Goal: Task Accomplishment & Management: Use online tool/utility

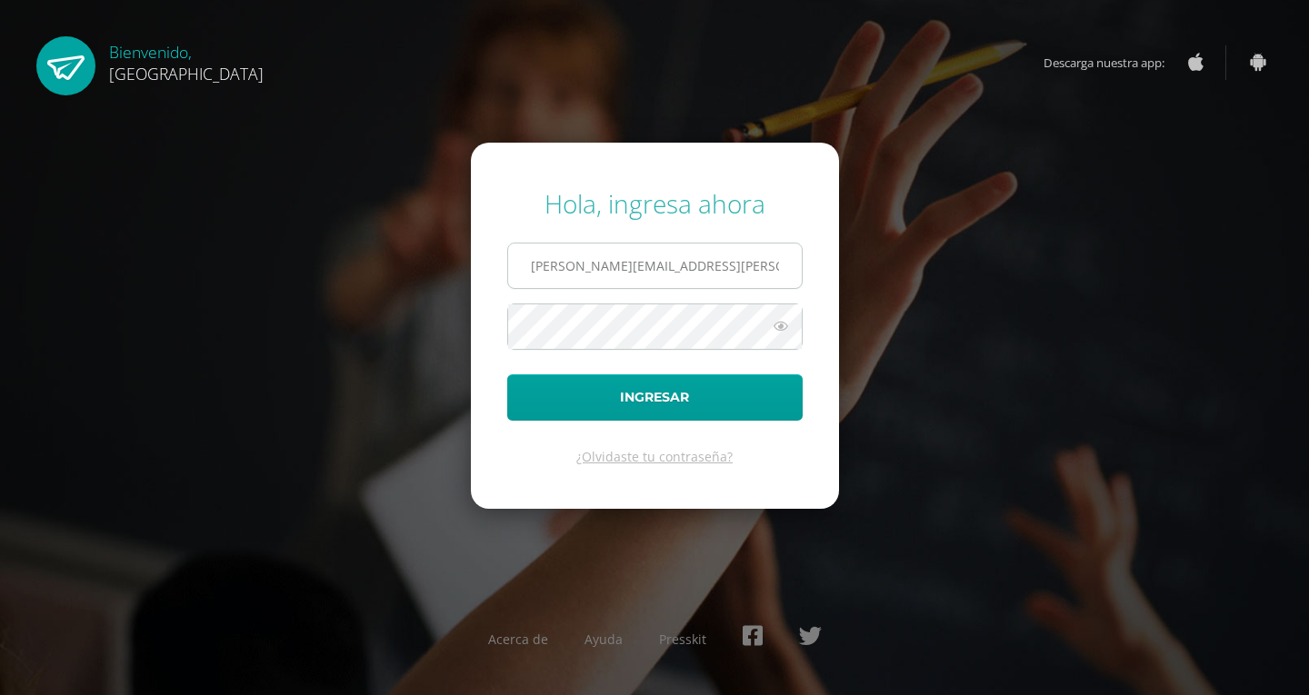
click at [579, 264] on input "sandra.diaz@colegiobelga.edu.gt" at bounding box center [655, 266] width 294 height 45
click at [586, 266] on input "sandra.diaz@colegiobelga.edu.gt" at bounding box center [655, 266] width 294 height 45
type input "sandra.diaz@colegiobelga.edu.gt"
click at [779, 454] on div "¿Olvidaste tu contraseña?" at bounding box center [654, 456] width 295 height 17
click at [780, 324] on icon at bounding box center [781, 326] width 24 height 22
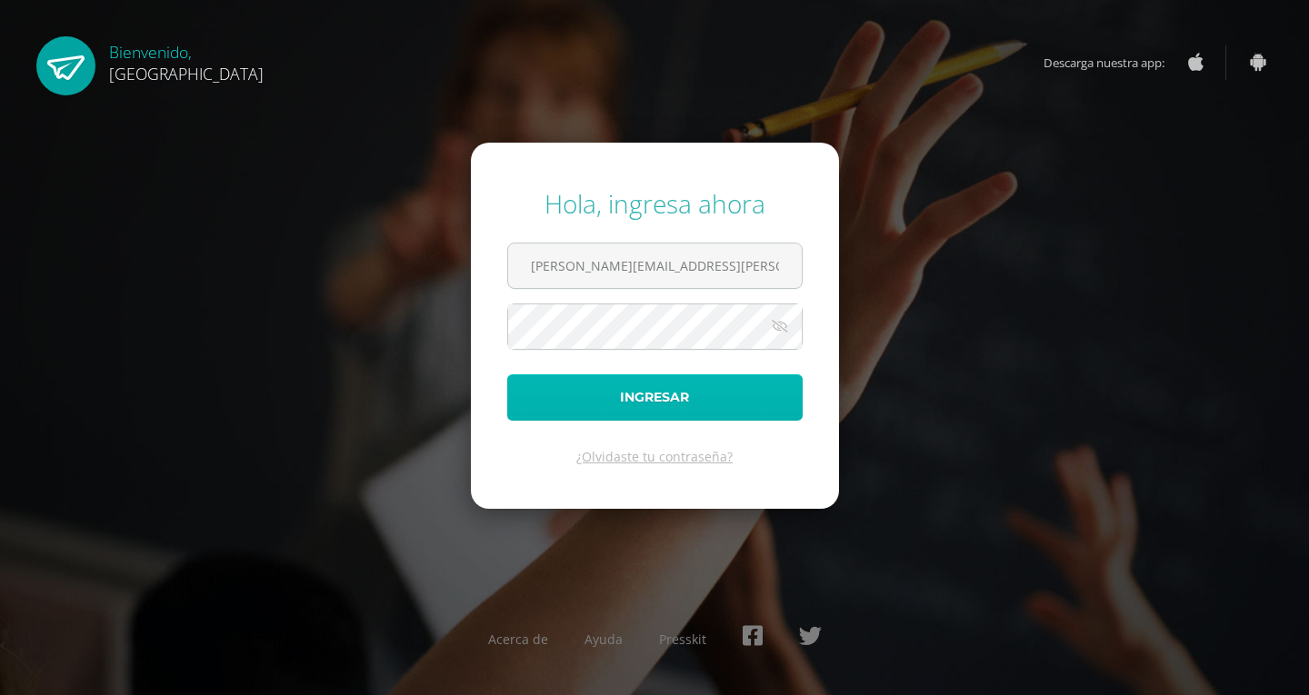
click at [661, 406] on button "Ingresar" at bounding box center [654, 398] width 295 height 46
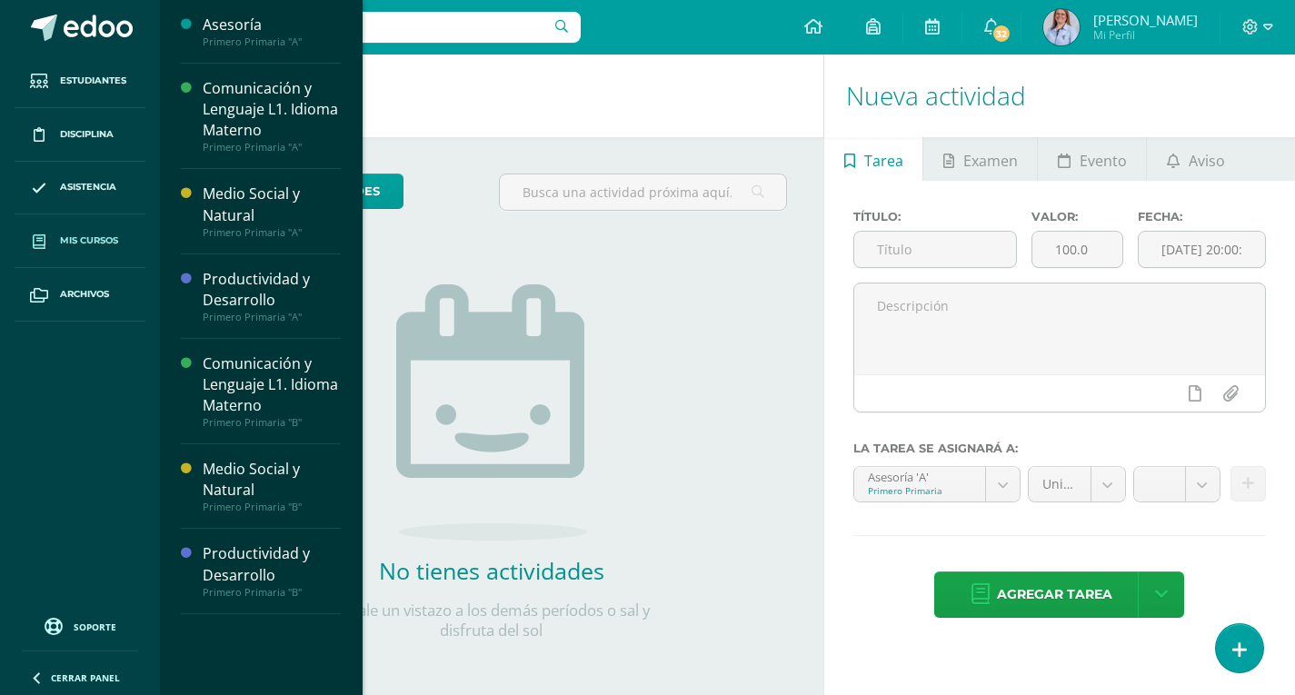
click at [120, 244] on link "Mis cursos" at bounding box center [80, 242] width 131 height 54
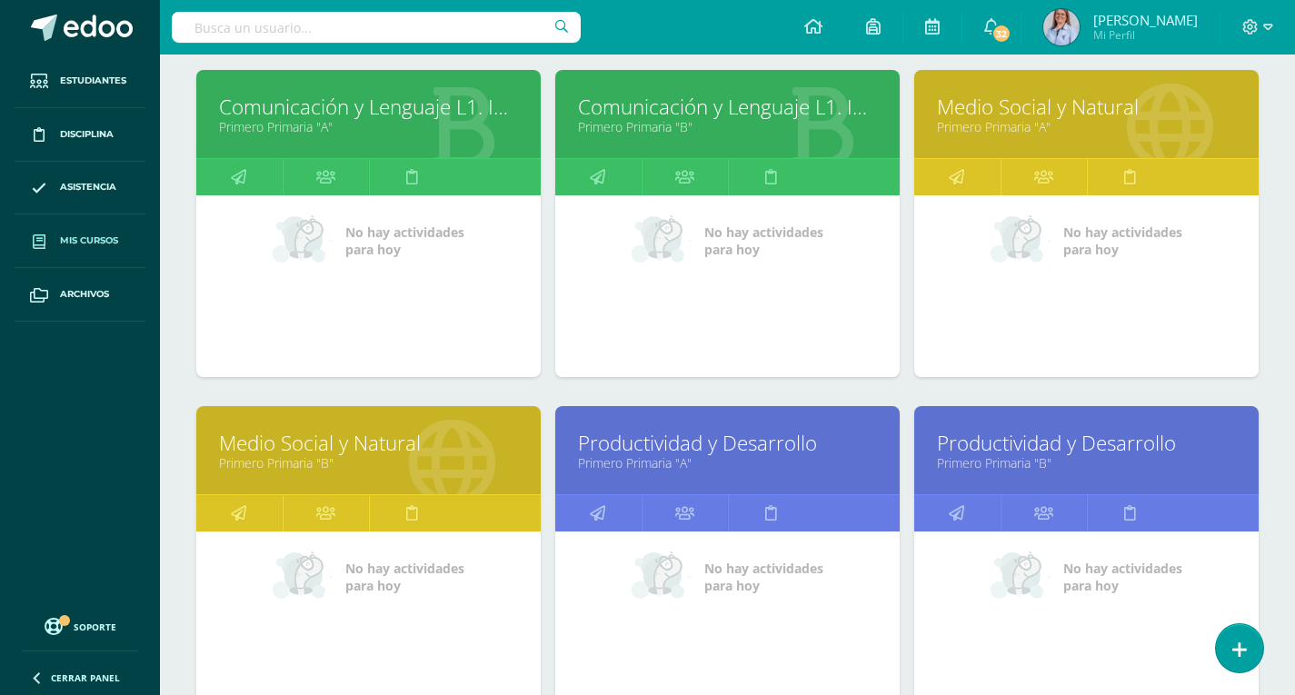
scroll to position [273, 0]
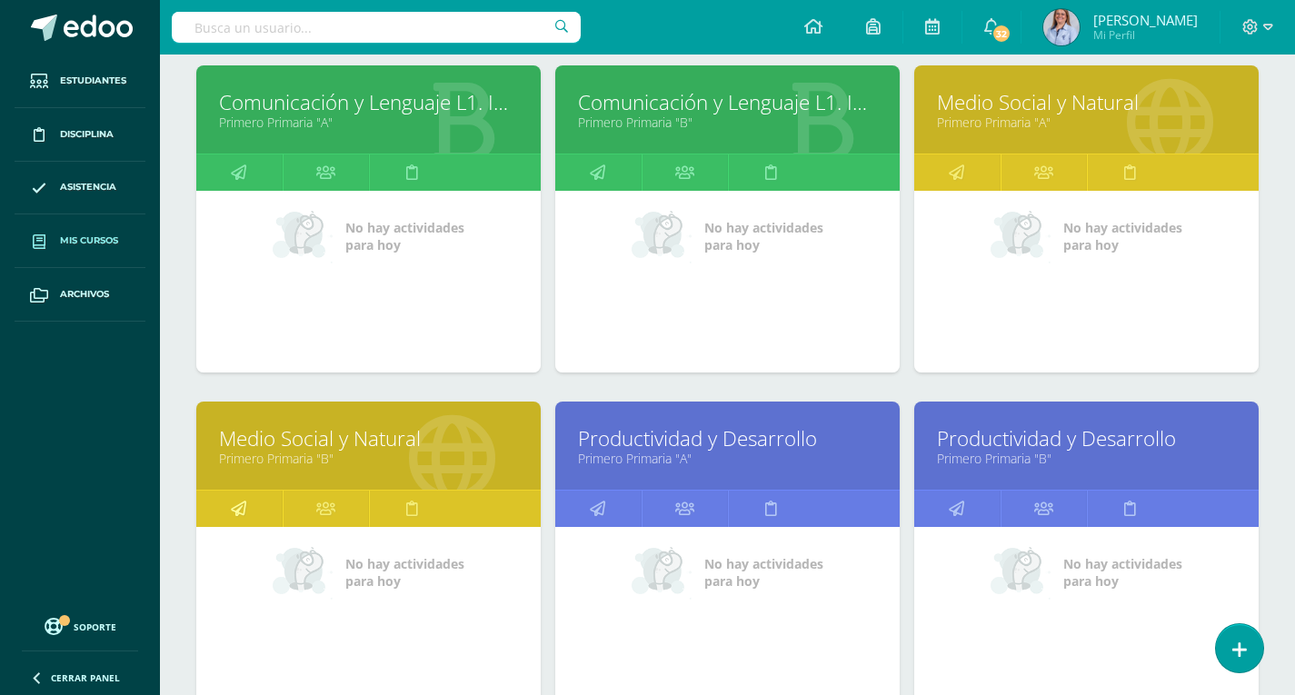
click at [251, 507] on link at bounding box center [239, 509] width 86 height 36
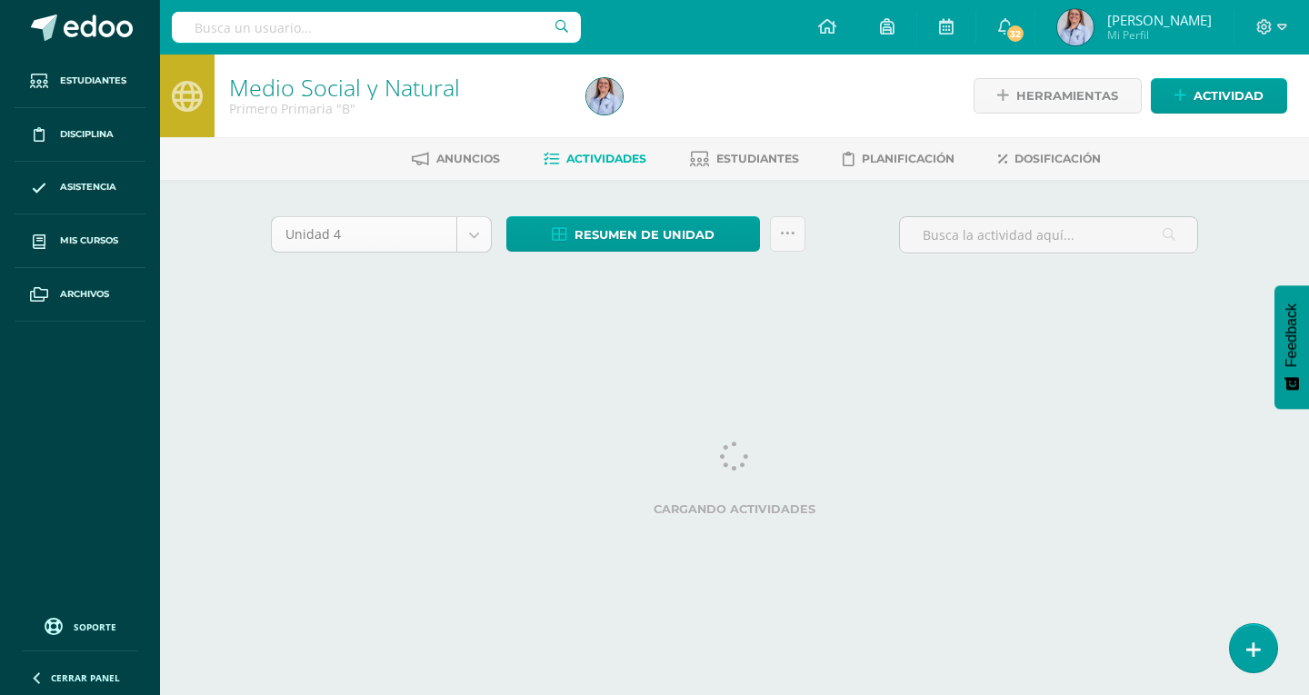
click at [465, 232] on body "Estudiantes Disciplina Asistencia Mis cursos Archivos Soporte Ayuda Reportar un…" at bounding box center [654, 169] width 1309 height 339
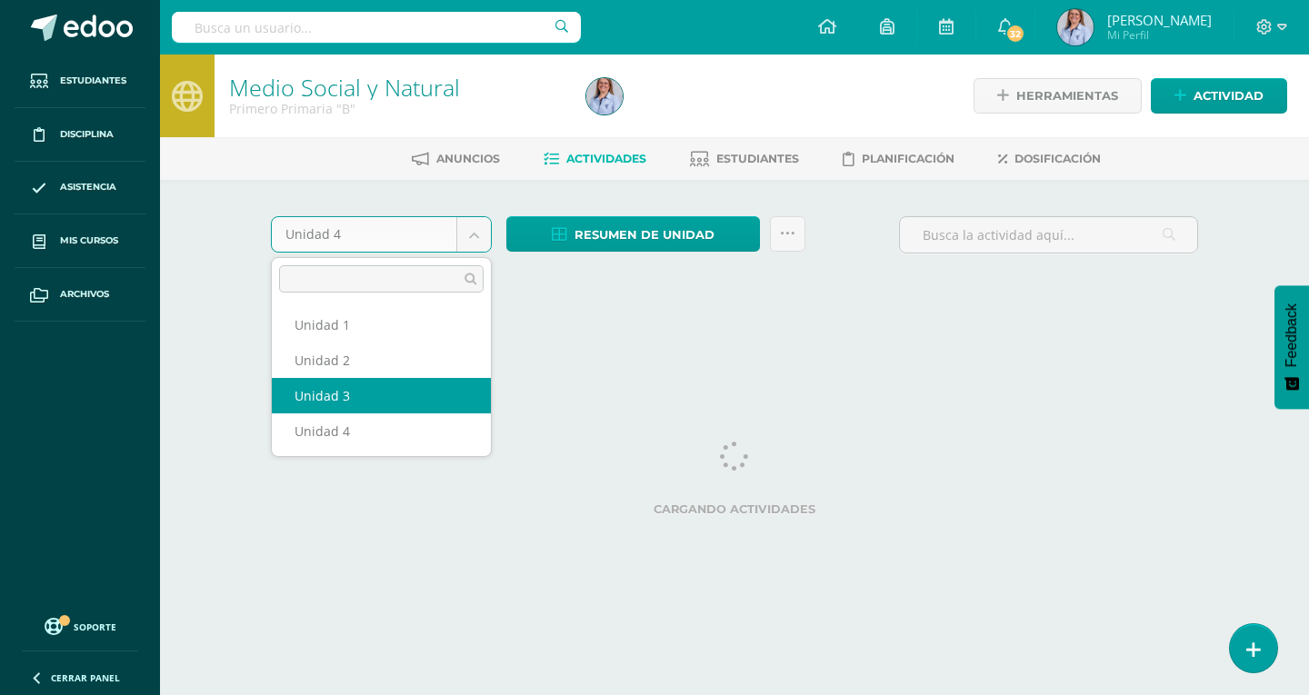
select select "Unidad 3"
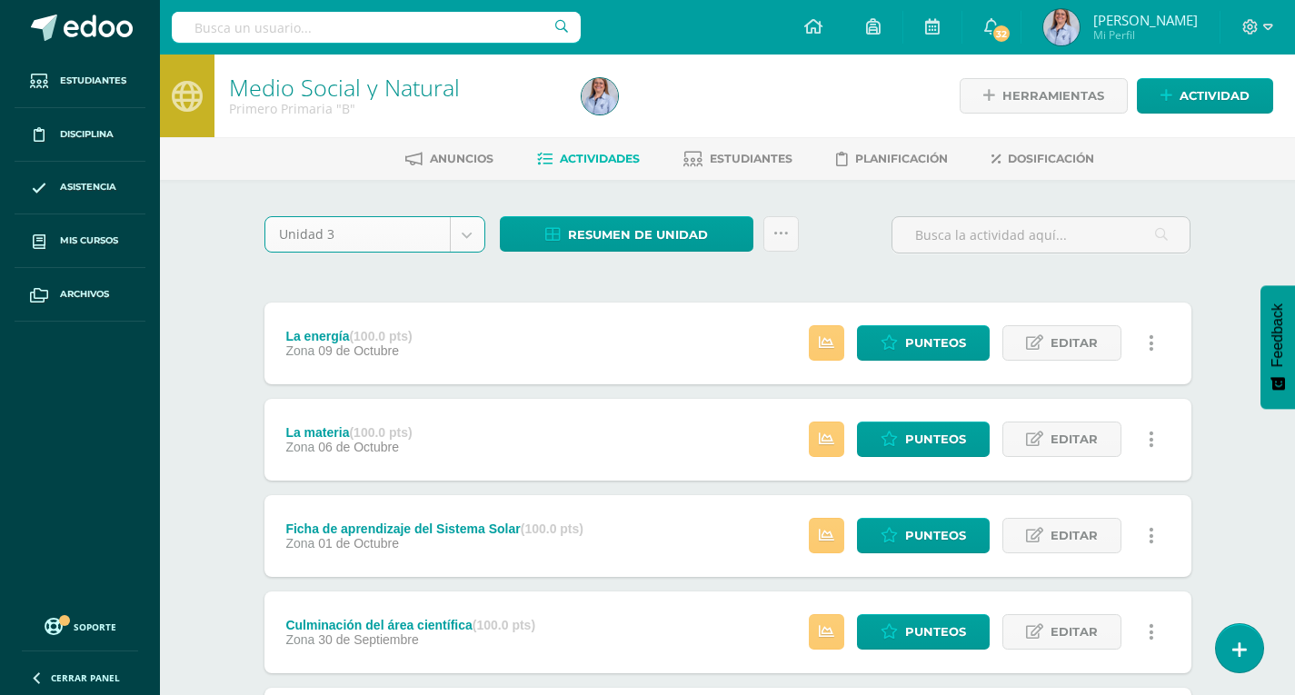
scroll to position [99, 0]
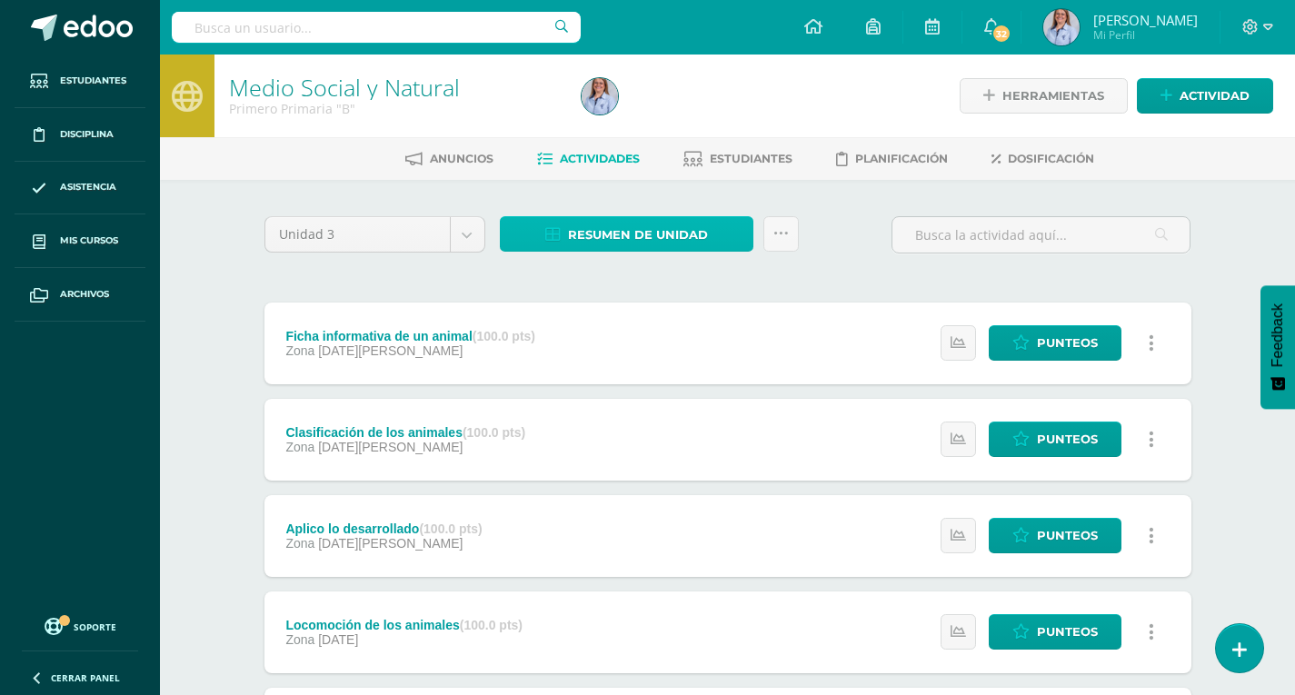
click at [597, 239] on span "Resumen de unidad" at bounding box center [638, 235] width 140 height 34
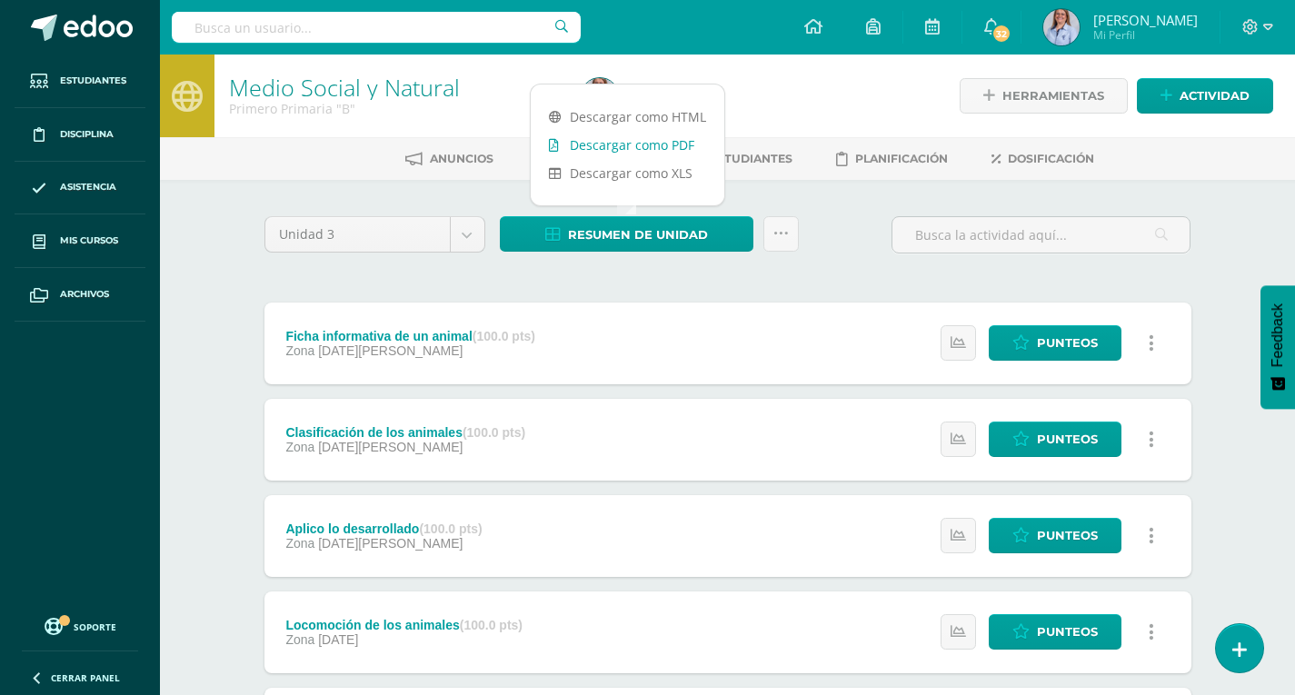
click at [613, 148] on link "Descargar como PDF" at bounding box center [628, 145] width 194 height 28
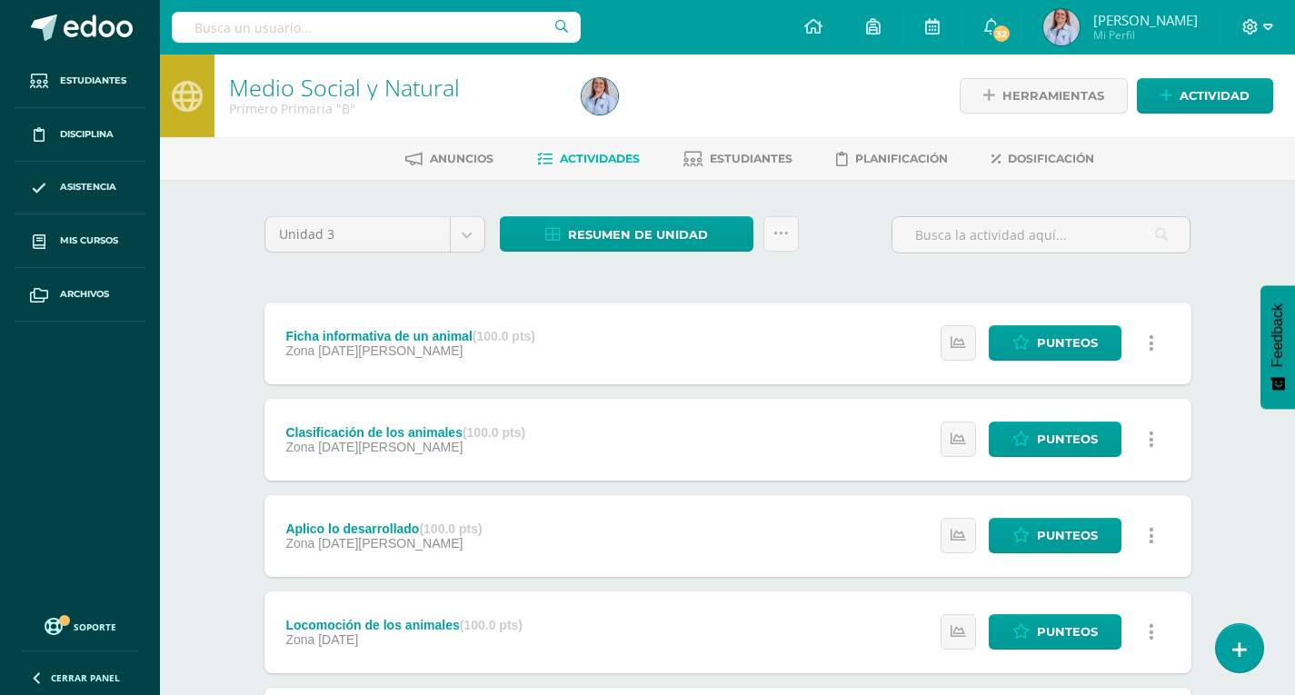
click at [1270, 25] on icon at bounding box center [1269, 27] width 10 height 6
click at [1217, 121] on span "Cerrar sesión" at bounding box center [1211, 123] width 82 height 17
